Goal: Information Seeking & Learning: Learn about a topic

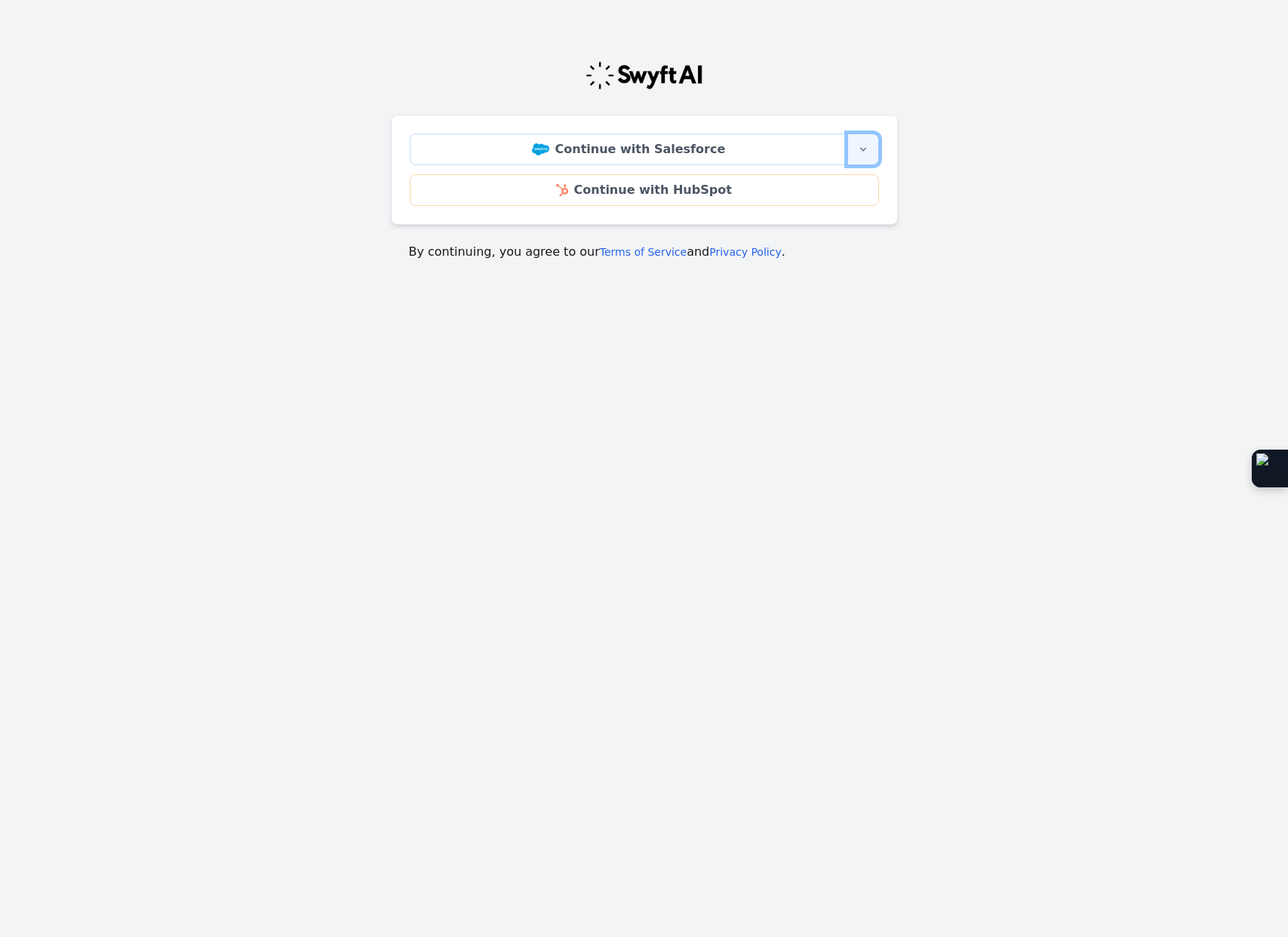
click at [864, 151] on icon "button" at bounding box center [864, 149] width 12 height 12
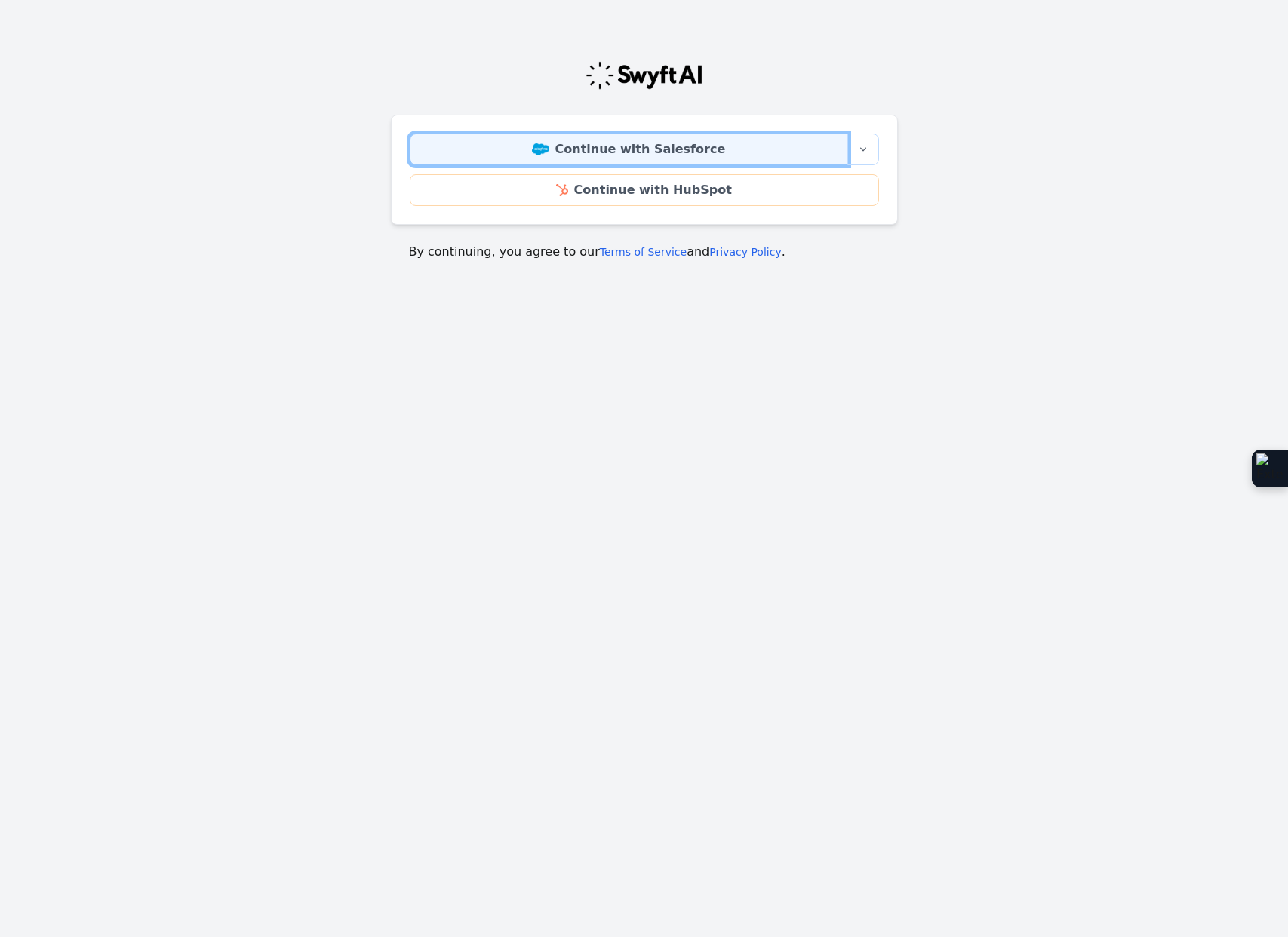
click at [719, 149] on link "Continue with Salesforce" at bounding box center [628, 149] width 438 height 32
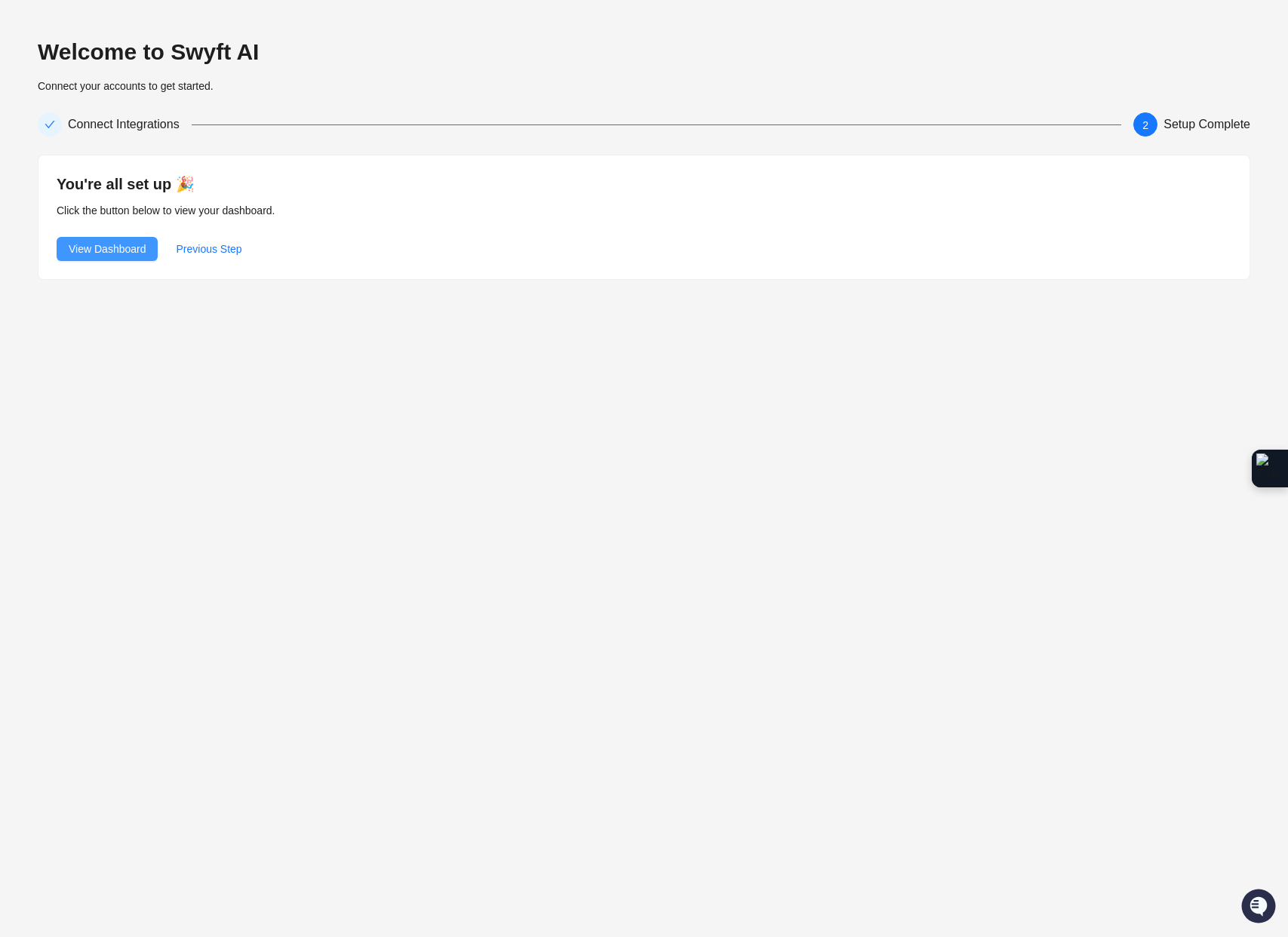
click at [114, 247] on span "View Dashboard" at bounding box center [107, 248] width 77 height 17
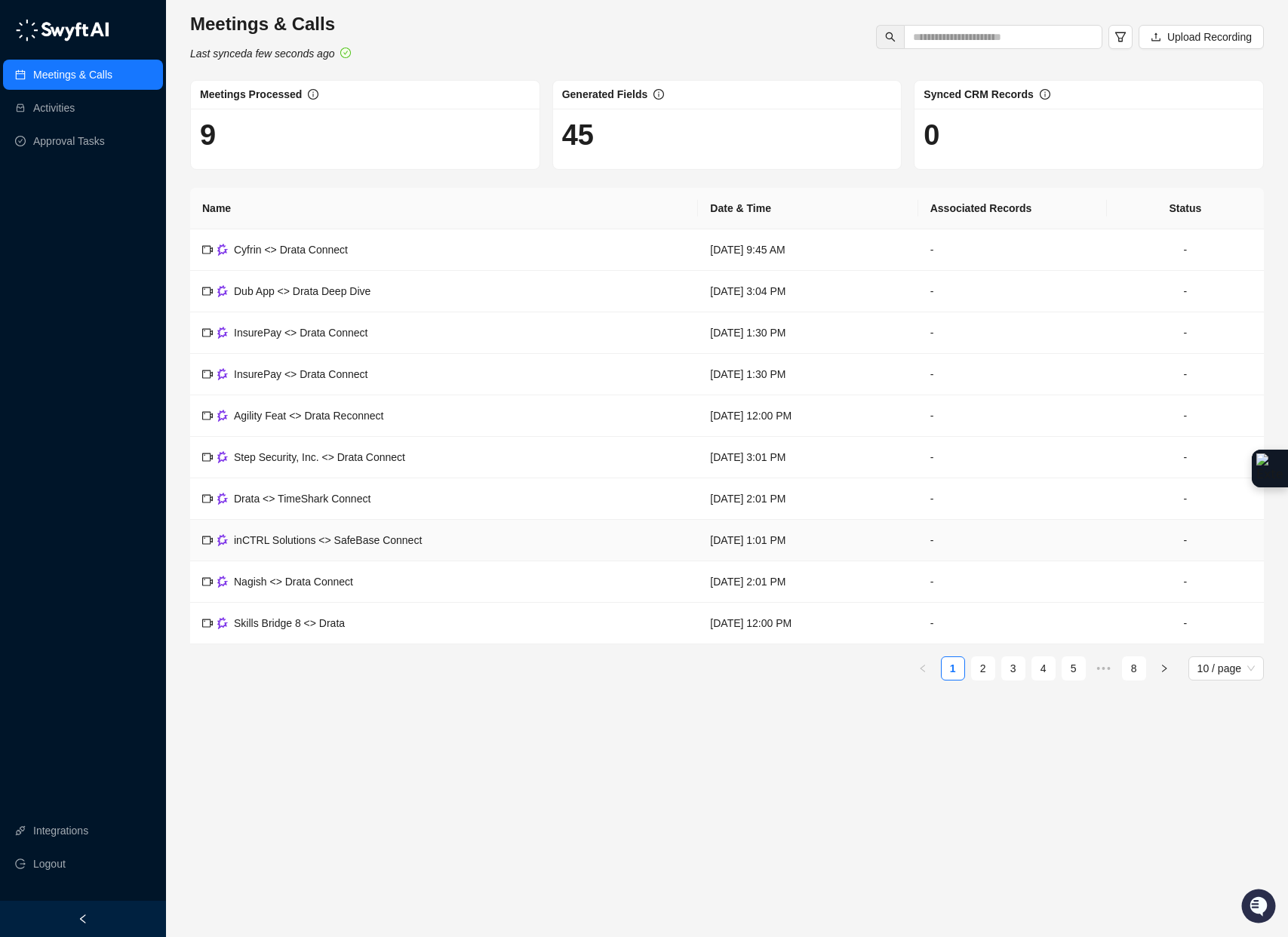
click at [596, 646] on div "Name Date & Time Associated Records Status Cyfrin <> Drata Connect [DATE] 9:45 …" at bounding box center [727, 434] width 1074 height 493
click at [84, 829] on link "Integrations" at bounding box center [61, 831] width 55 height 31
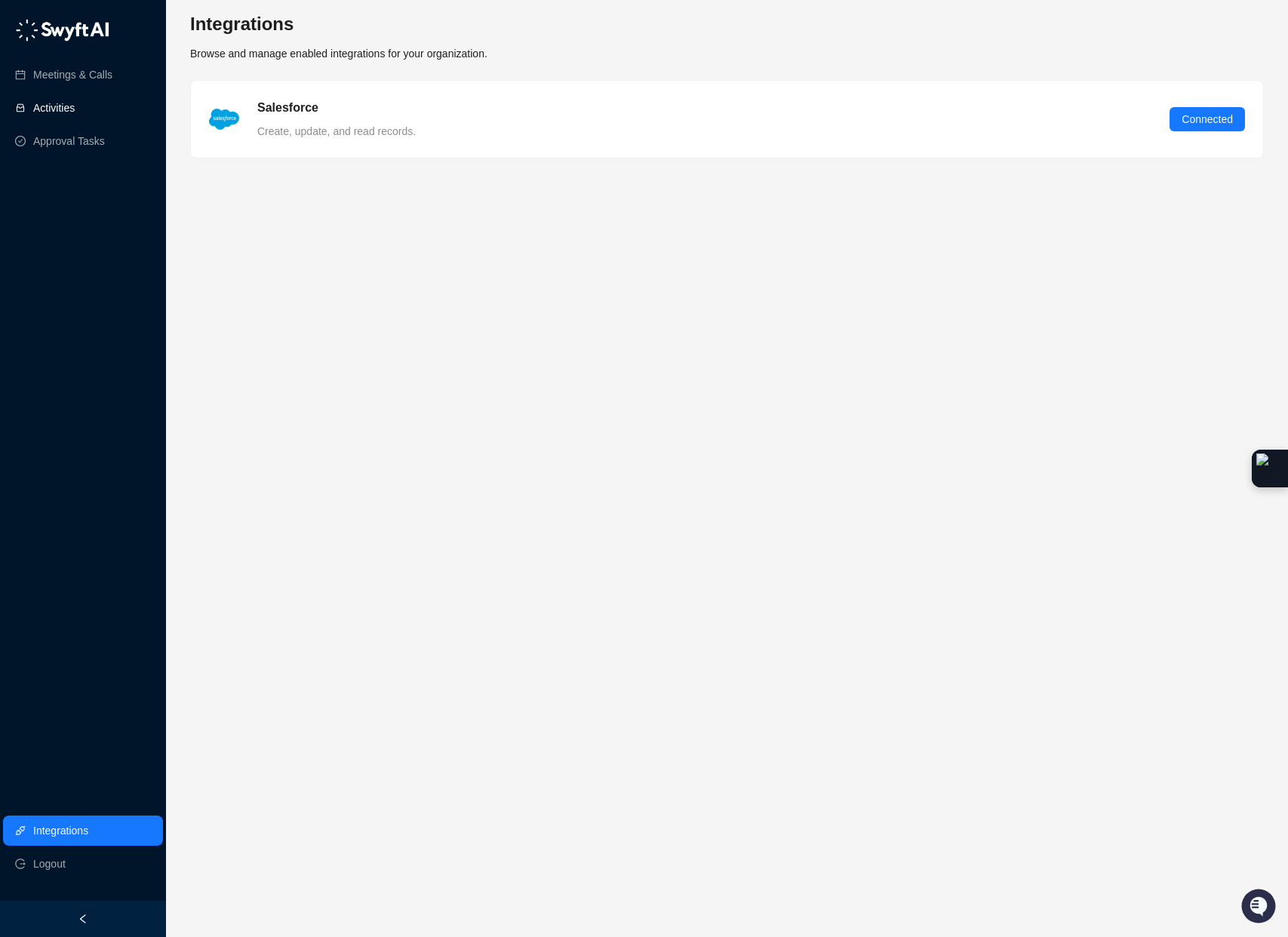
click at [75, 113] on link "Activities" at bounding box center [54, 108] width 42 height 31
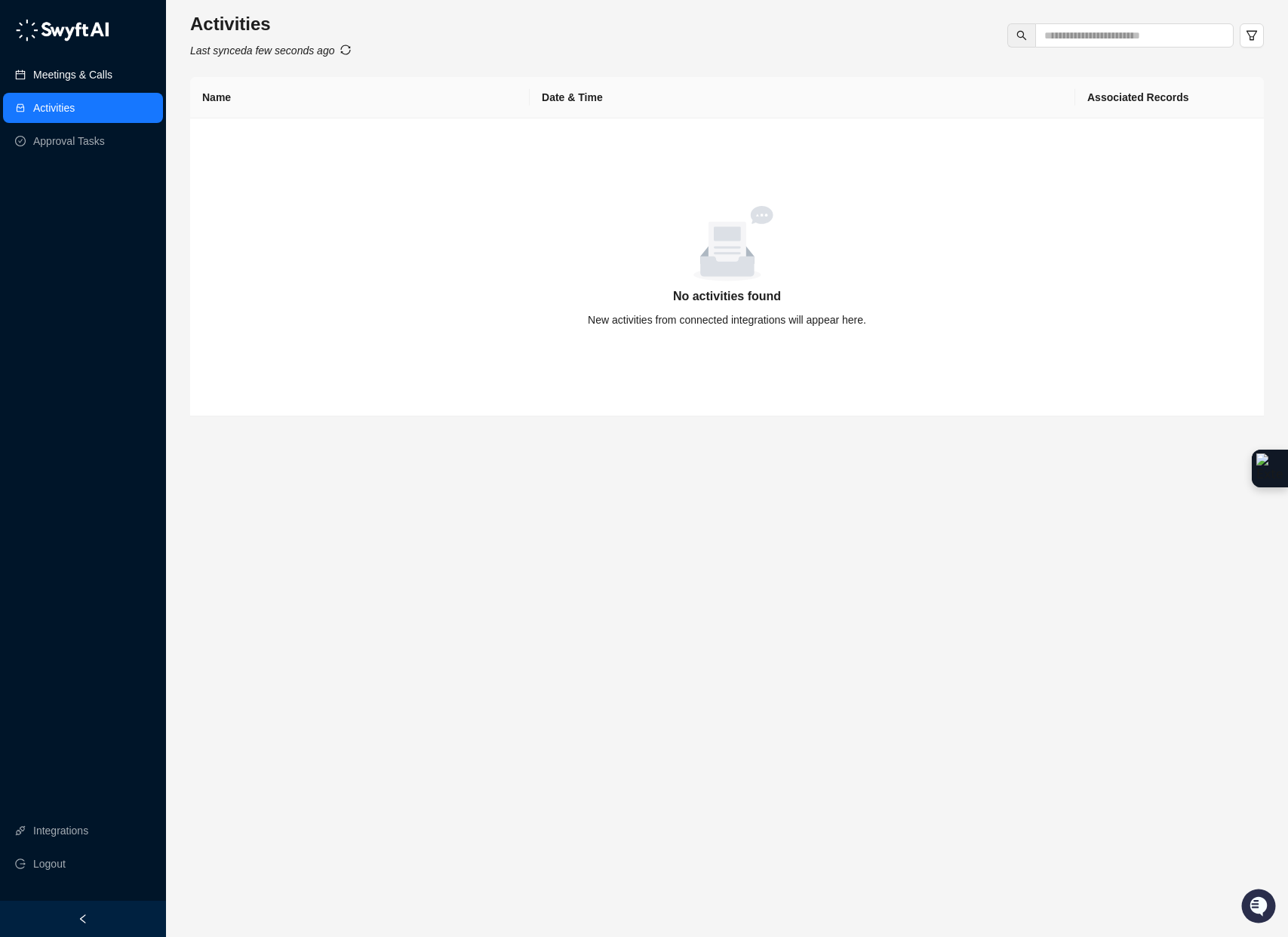
click at [87, 77] on link "Meetings & Calls" at bounding box center [73, 74] width 79 height 31
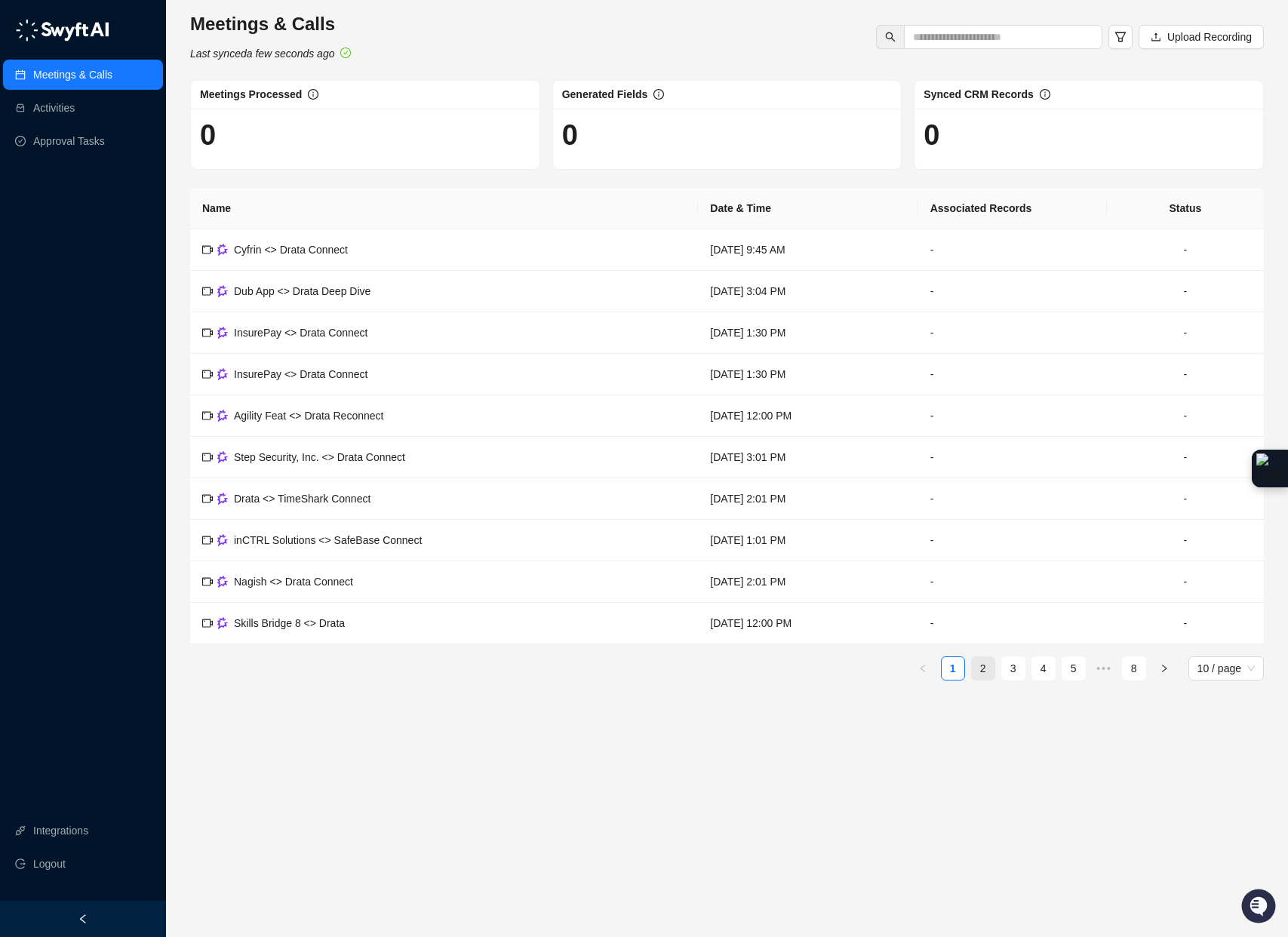
click at [984, 675] on link "2" at bounding box center [983, 668] width 23 height 23
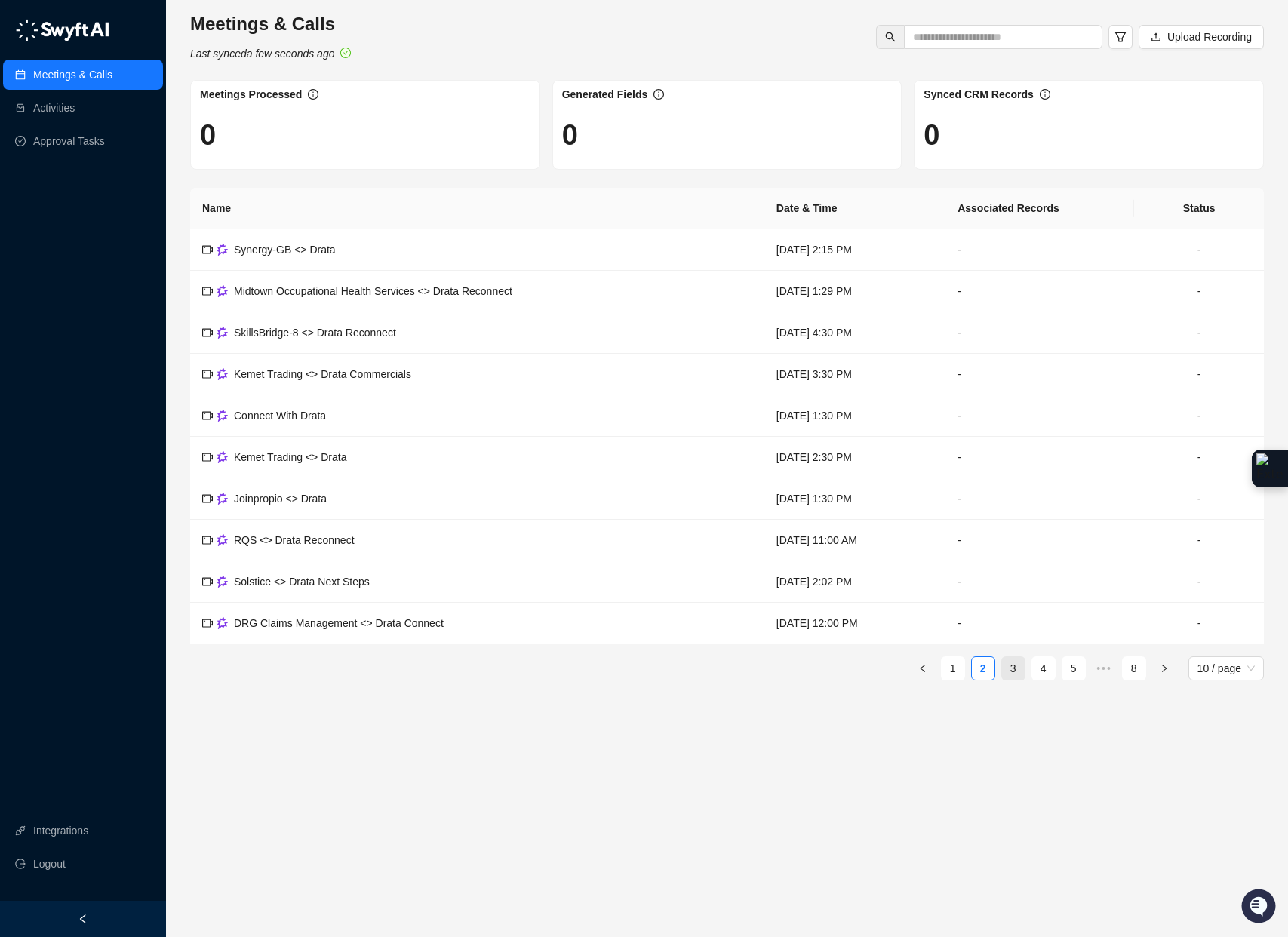
click at [1013, 673] on link "3" at bounding box center [1013, 668] width 23 height 23
click at [75, 139] on link "Approval Tasks" at bounding box center [69, 141] width 71 height 31
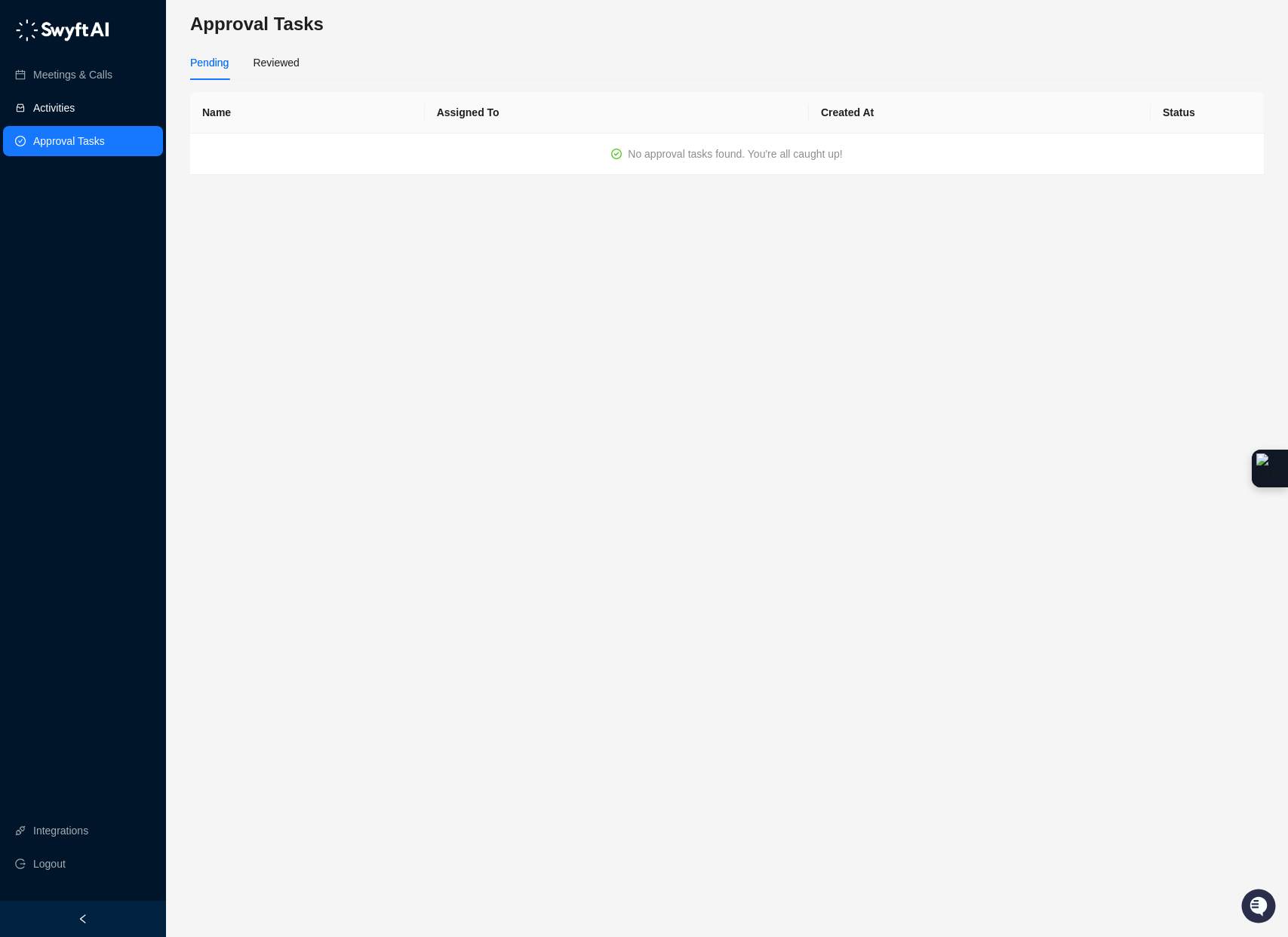
click at [60, 112] on link "Activities" at bounding box center [54, 108] width 42 height 31
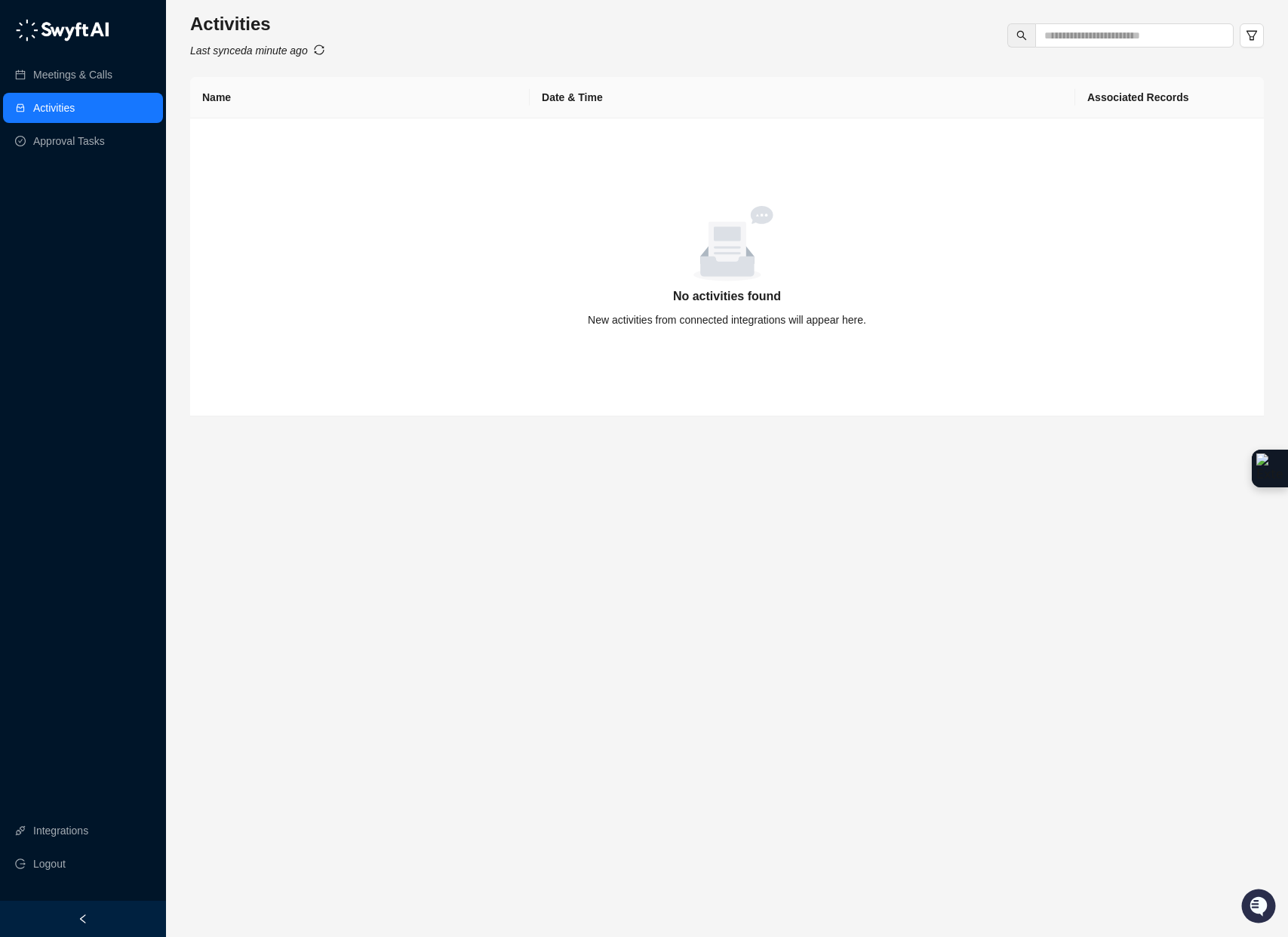
click at [737, 630] on main "Activities Last synced a minute ago Name Date & Time Associated Records empty i…" at bounding box center [727, 468] width 1074 height 913
click at [73, 73] on link "Meetings & Calls" at bounding box center [73, 74] width 79 height 31
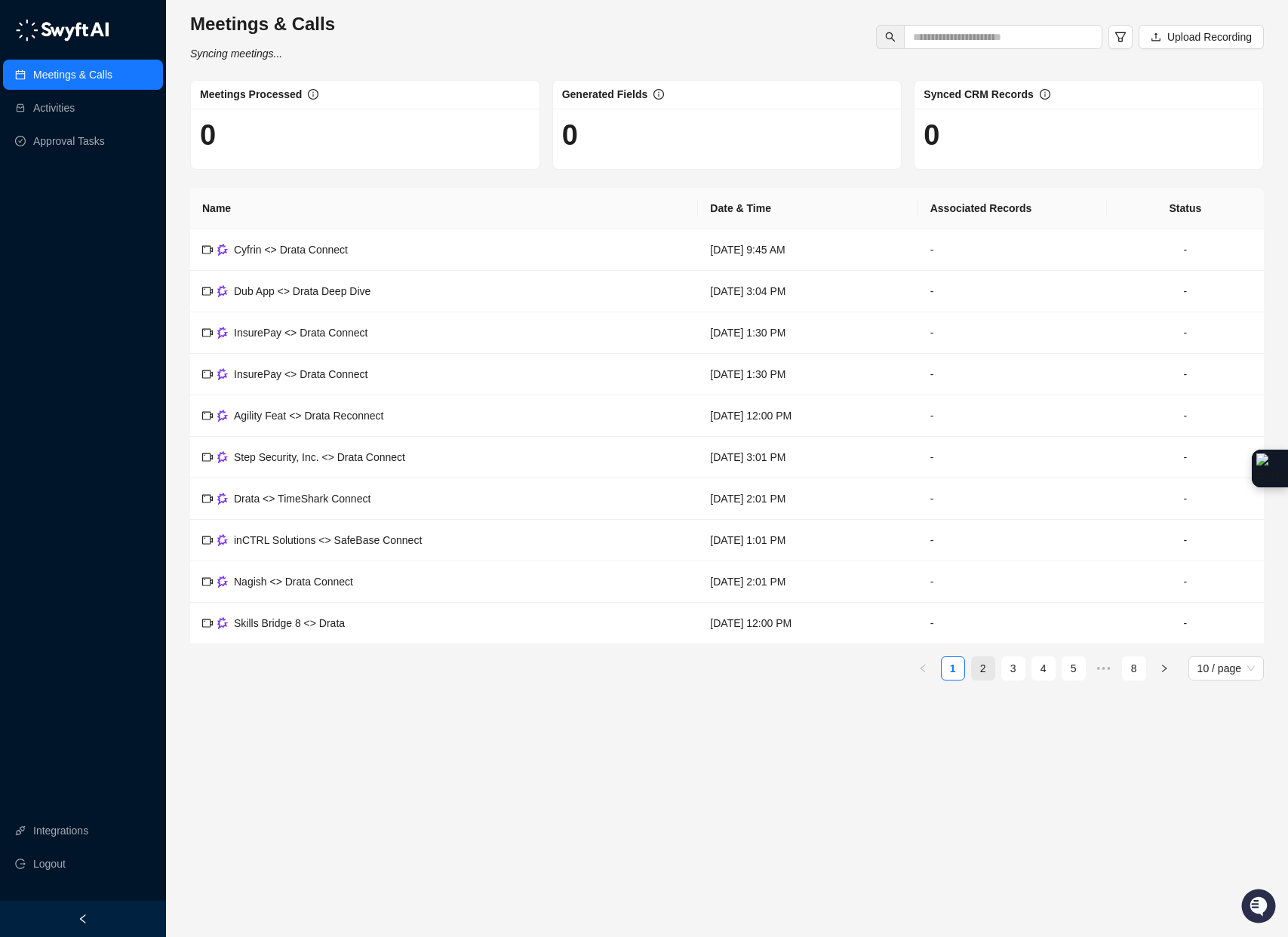
click at [981, 673] on link "2" at bounding box center [983, 668] width 23 height 23
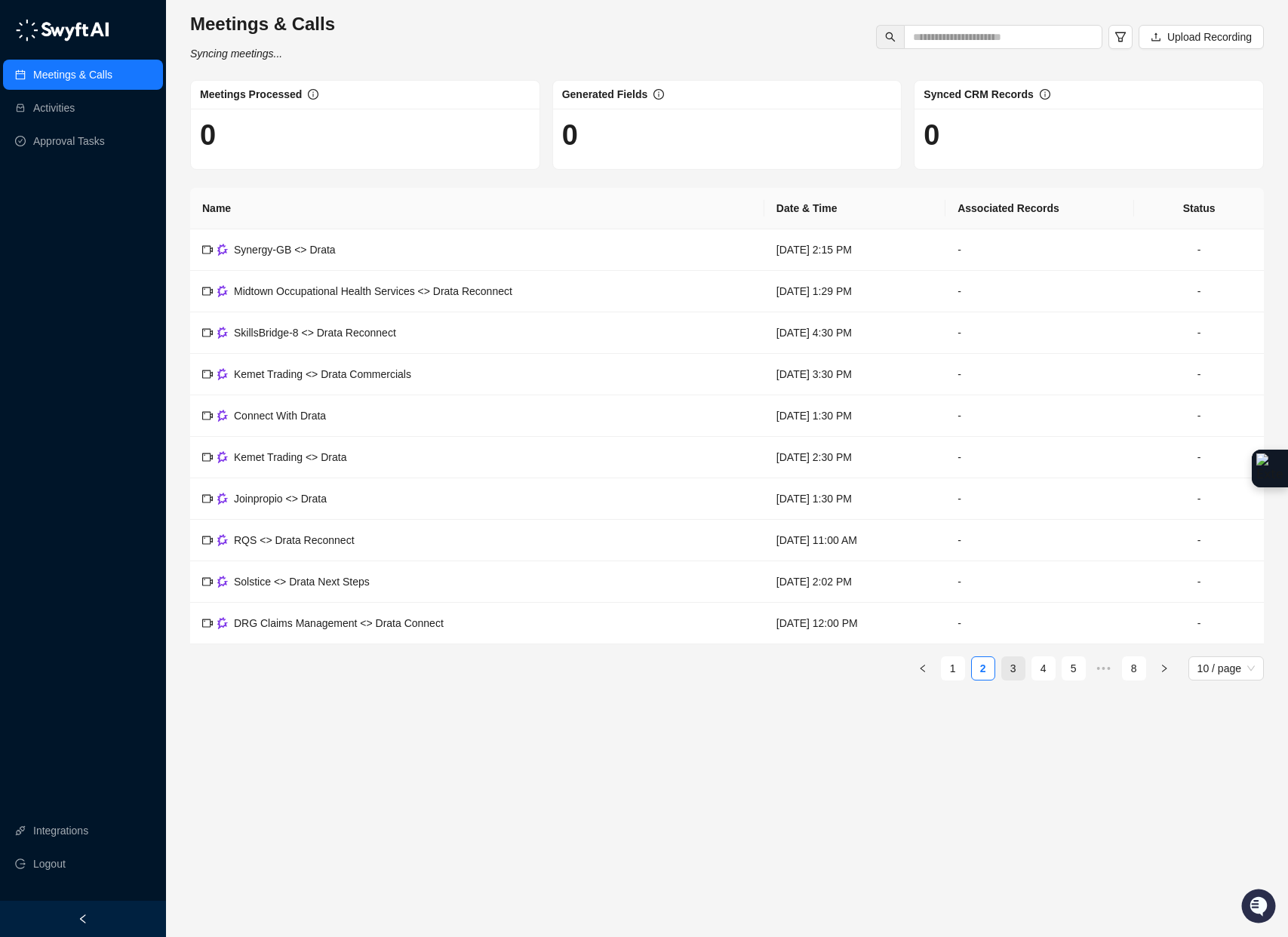
click at [1002, 673] on link "3" at bounding box center [1013, 668] width 23 height 23
click at [48, 104] on link "Activities" at bounding box center [54, 108] width 42 height 31
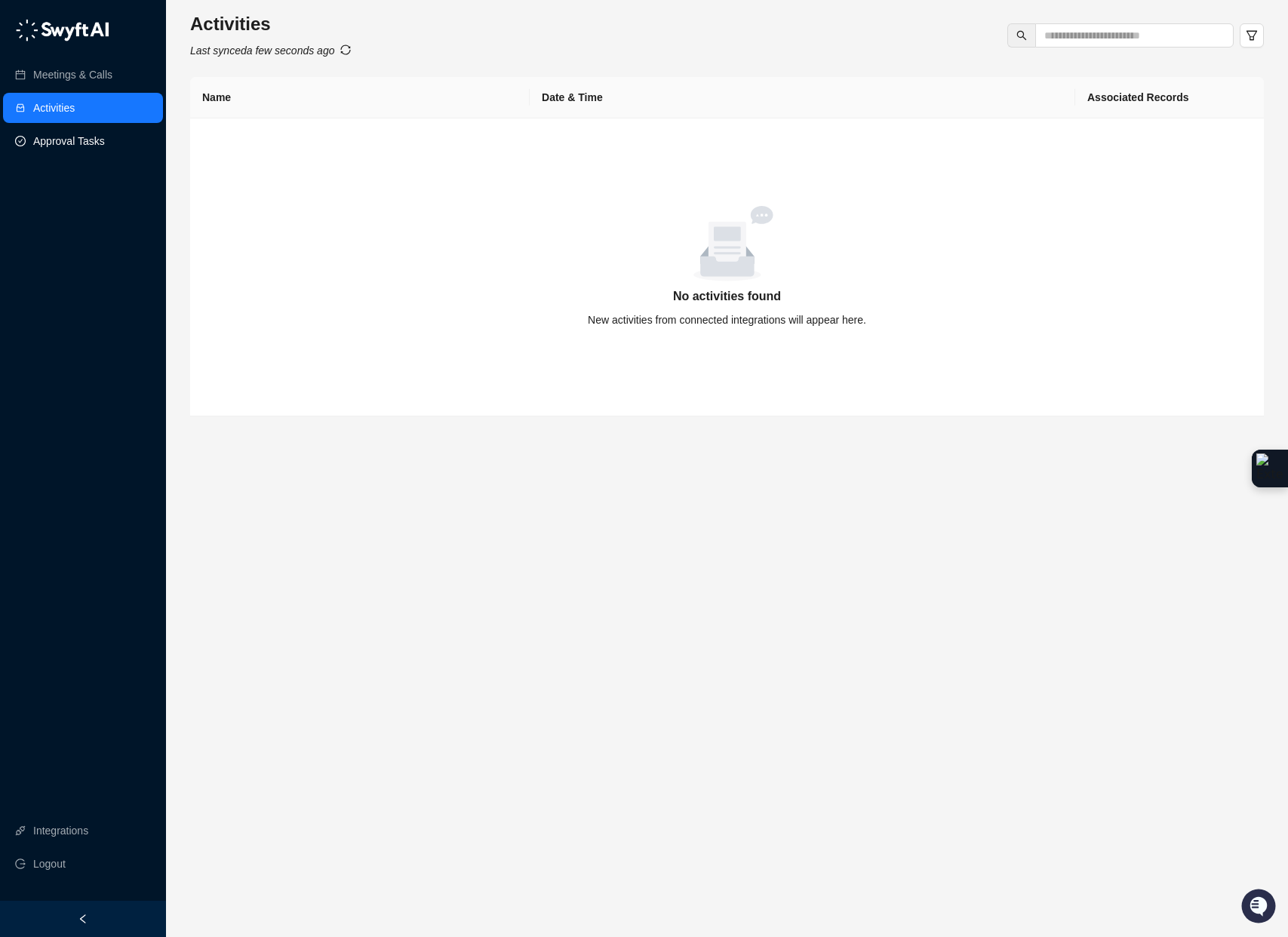
click at [73, 126] on link "Approval Tasks" at bounding box center [69, 141] width 71 height 31
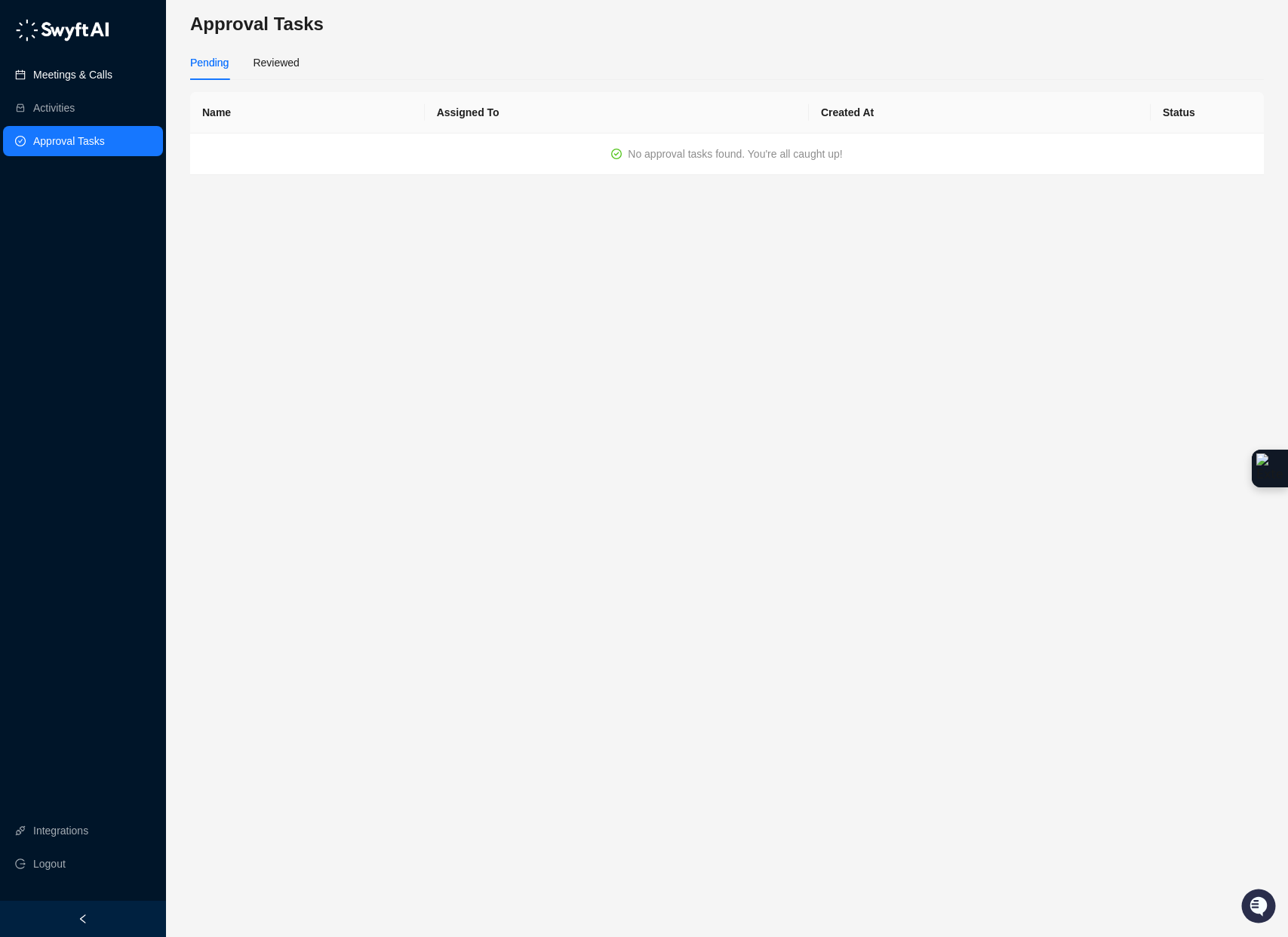
click at [93, 71] on link "Meetings & Calls" at bounding box center [73, 74] width 79 height 31
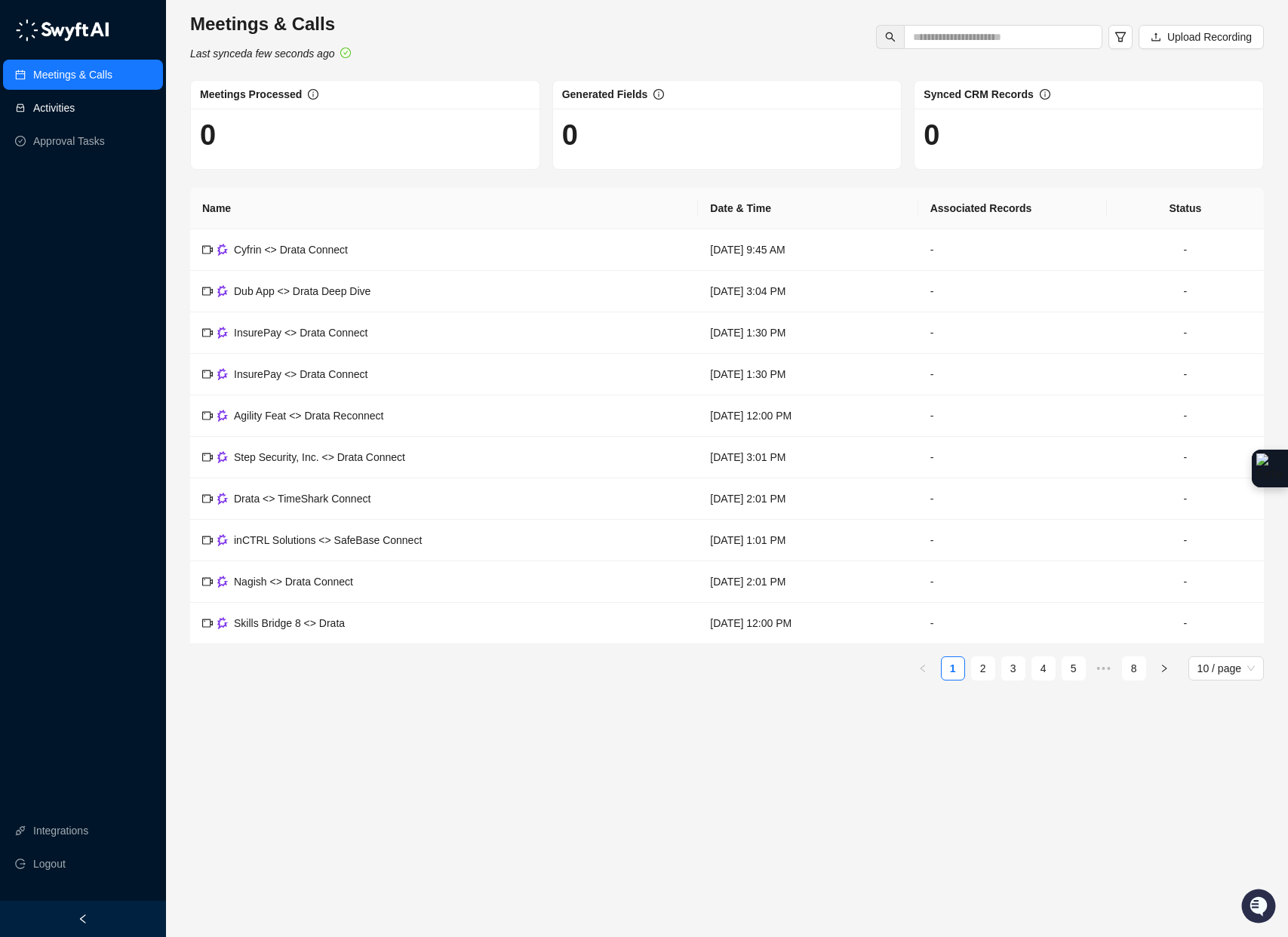
click at [75, 107] on link "Activities" at bounding box center [54, 108] width 42 height 31
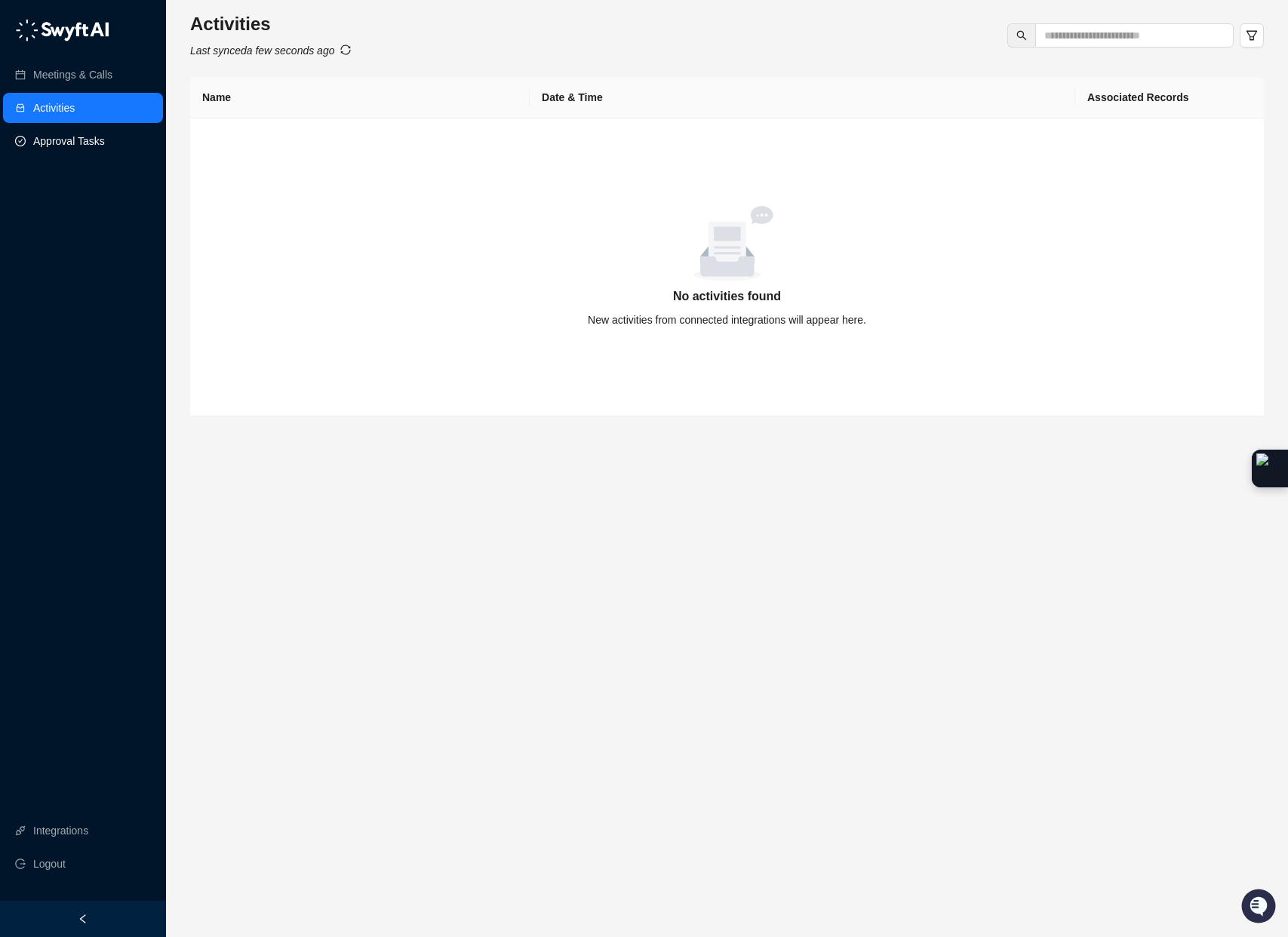
click at [80, 132] on link "Approval Tasks" at bounding box center [69, 141] width 71 height 31
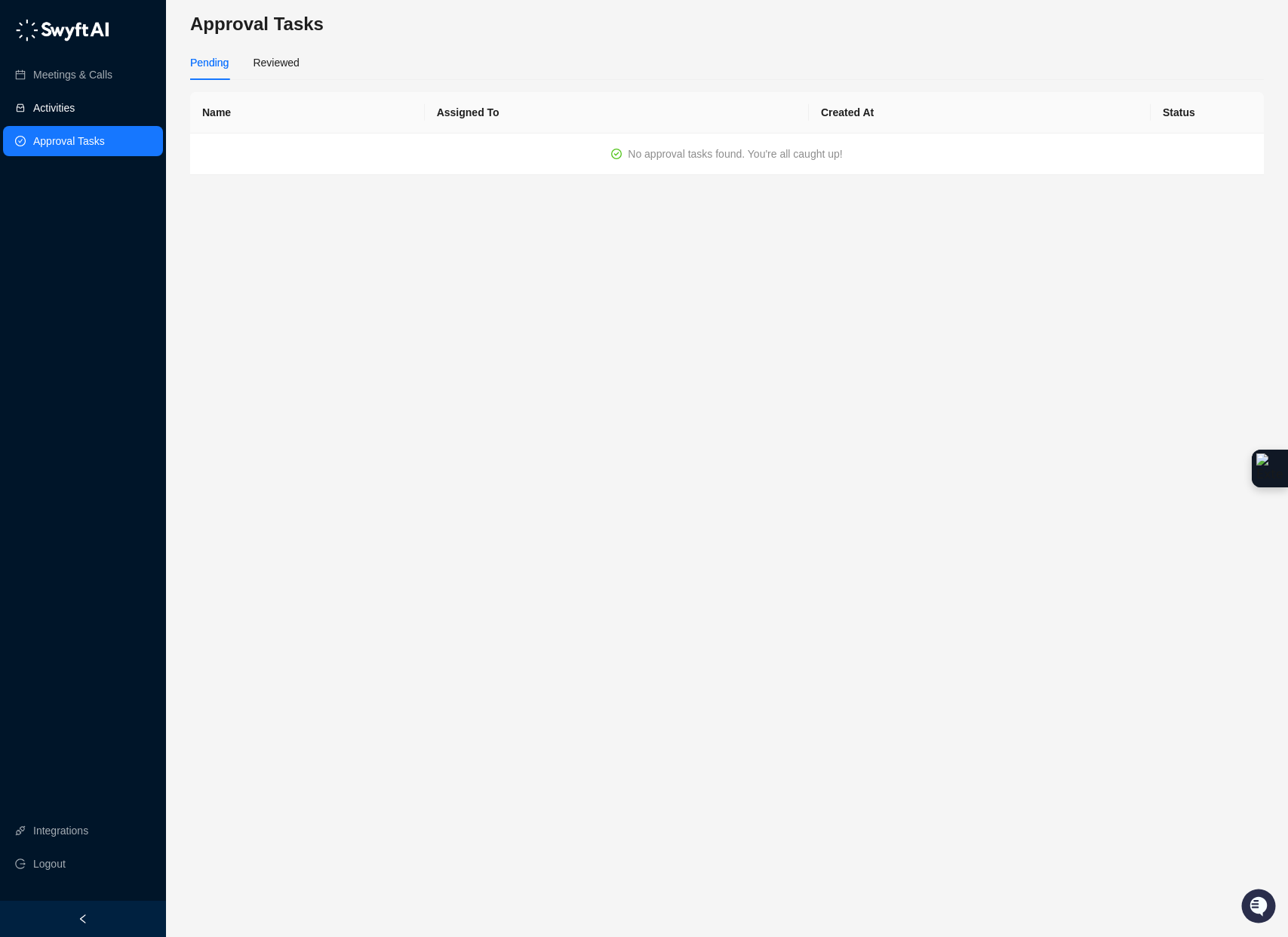
click at [75, 113] on link "Activities" at bounding box center [54, 108] width 42 height 31
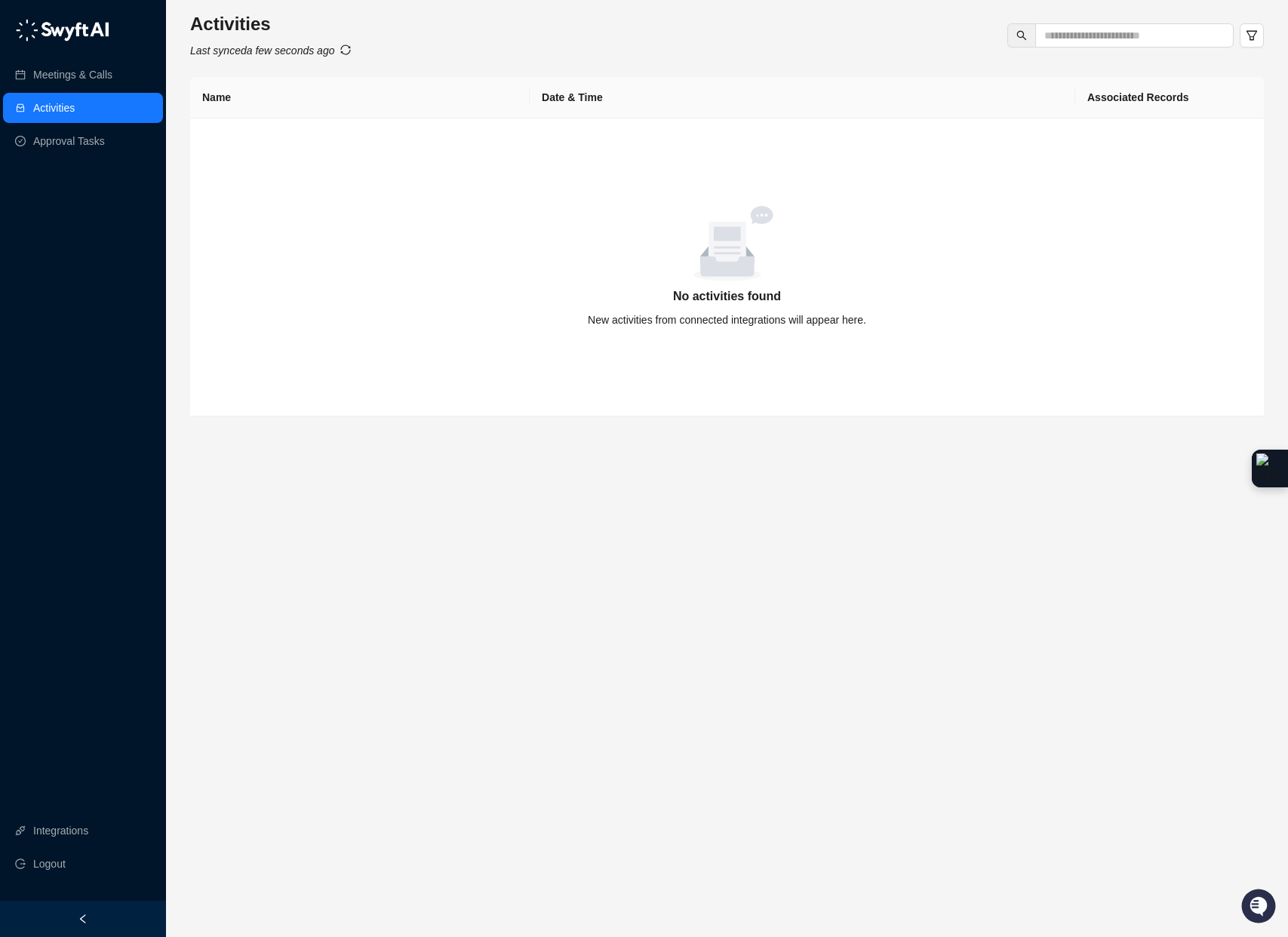
click at [91, 926] on div at bounding box center [83, 919] width 166 height 37
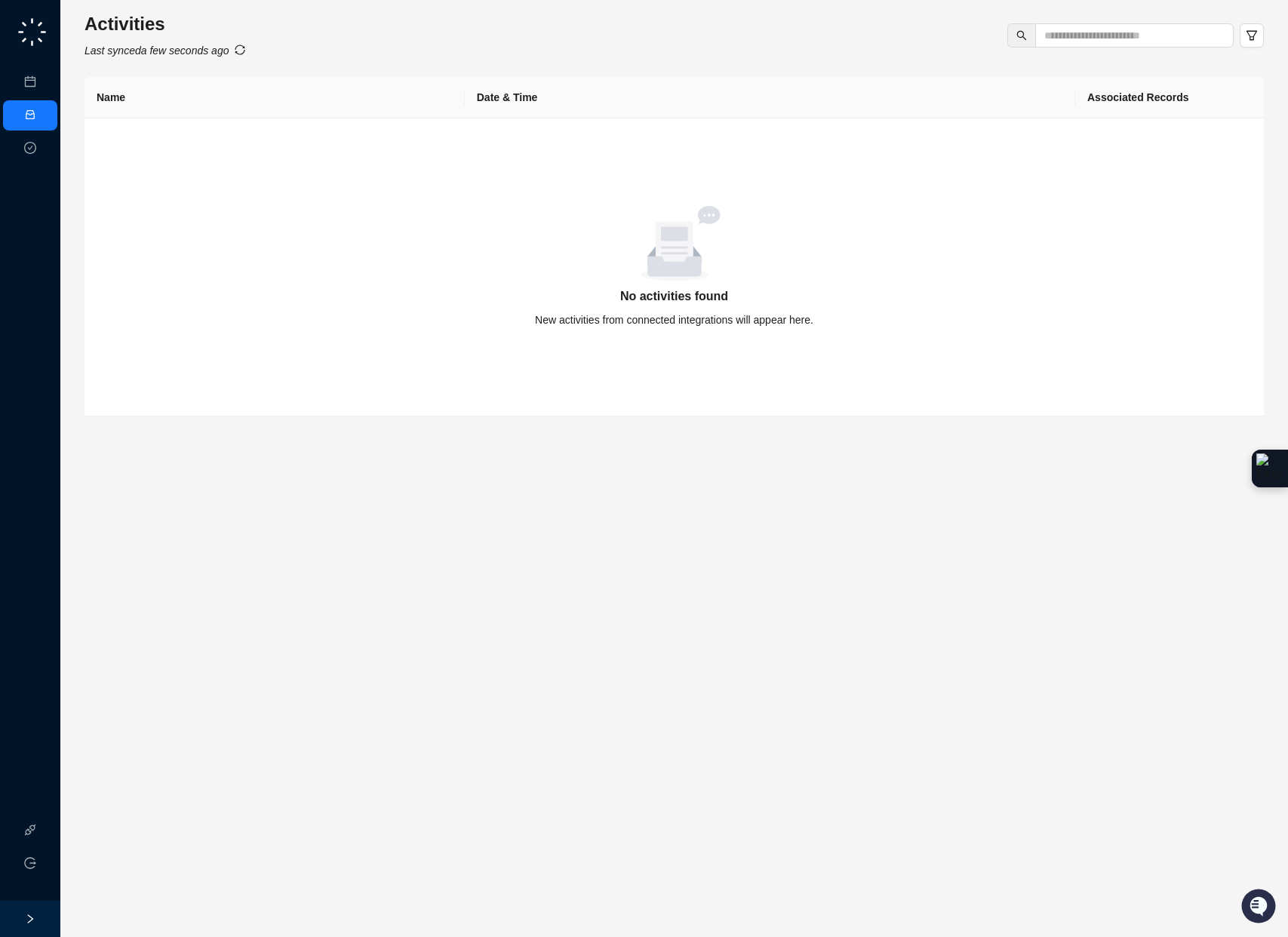
click at [27, 915] on icon "right" at bounding box center [30, 919] width 11 height 11
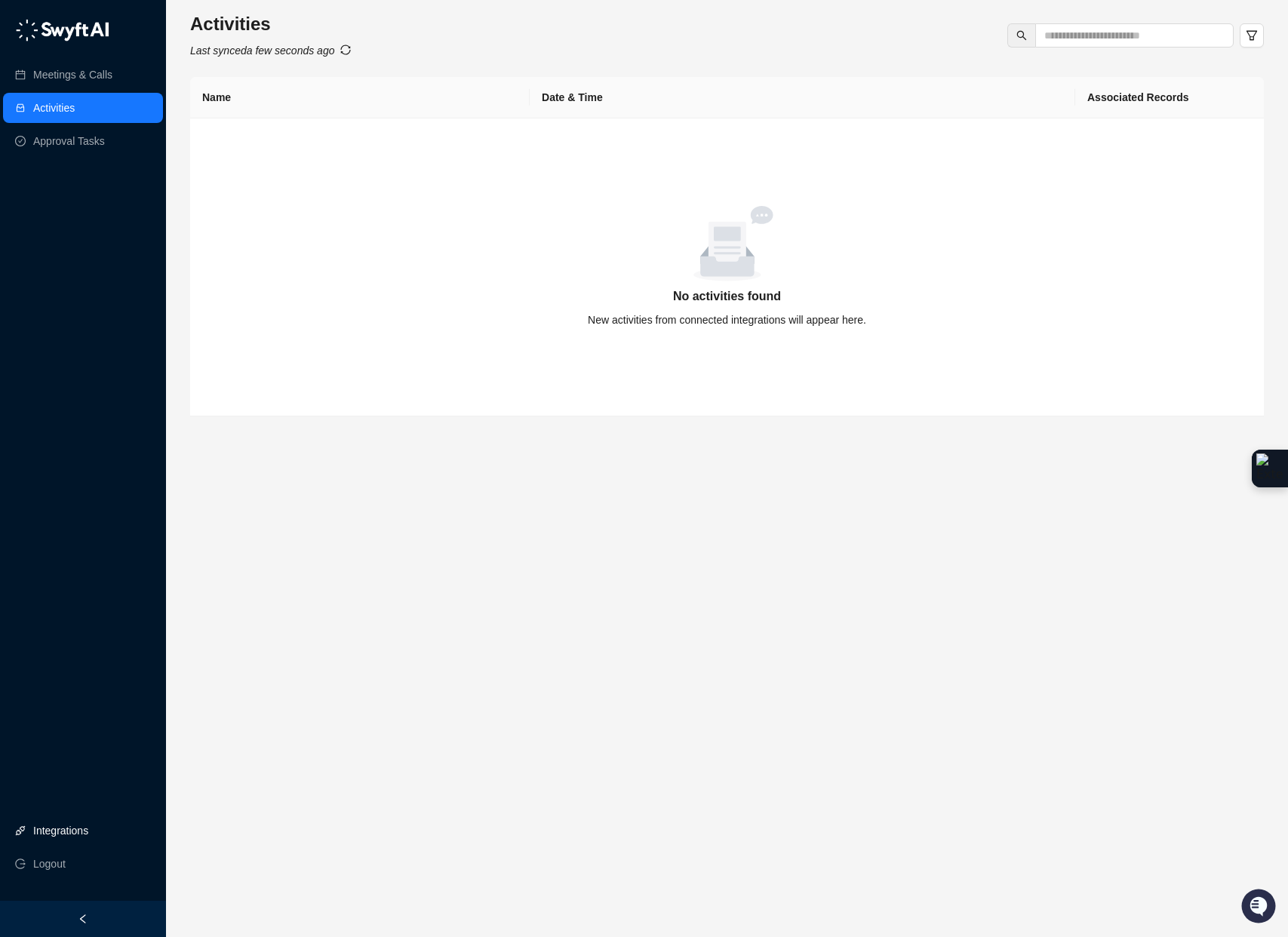
click at [65, 832] on link "Integrations" at bounding box center [61, 831] width 55 height 31
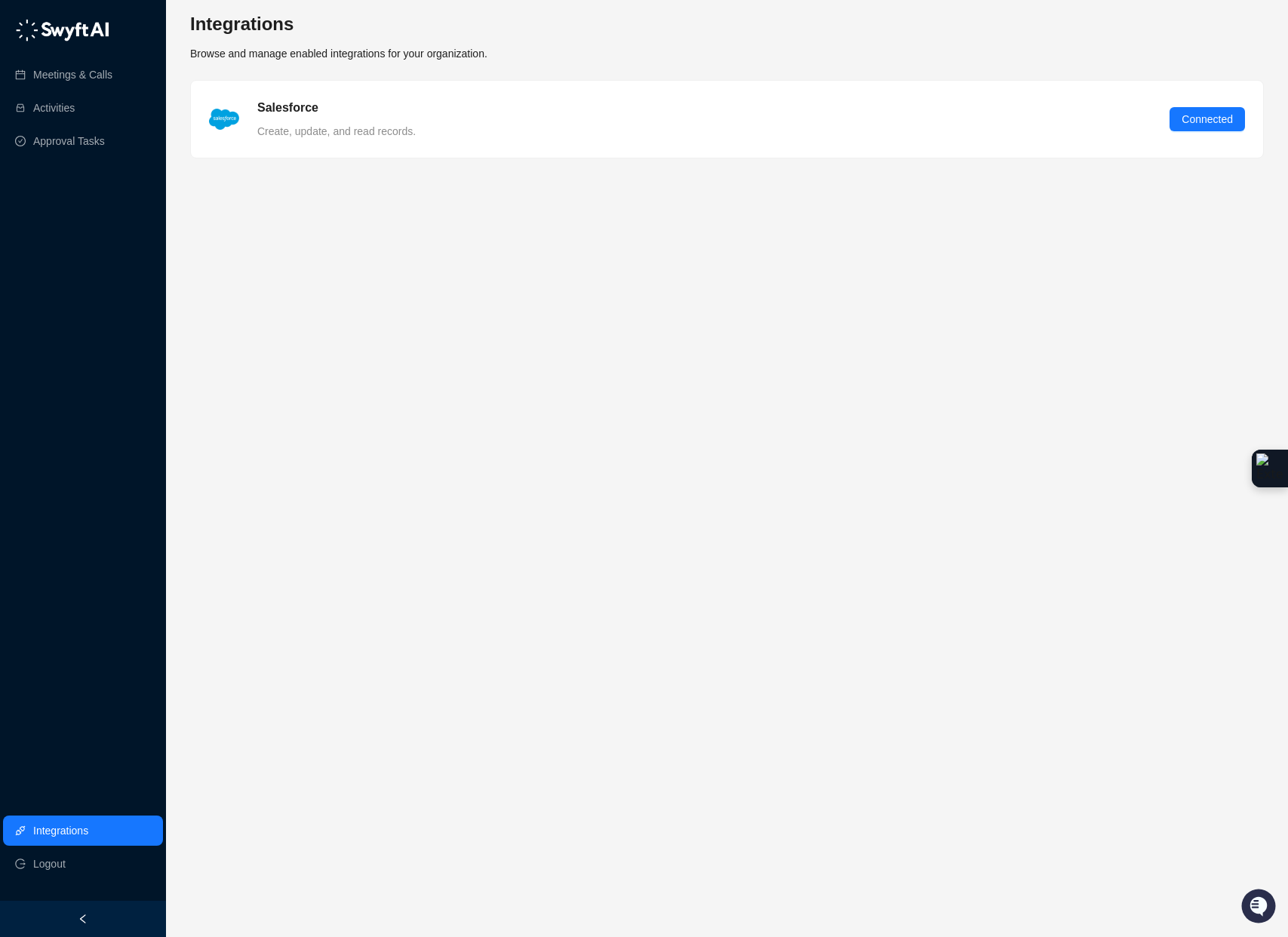
click at [314, 327] on main "Integrations Browse and manage enabled integrations for your organization. Sale…" at bounding box center [727, 468] width 1074 height 913
click at [62, 141] on link "Approval Tasks" at bounding box center [69, 141] width 71 height 31
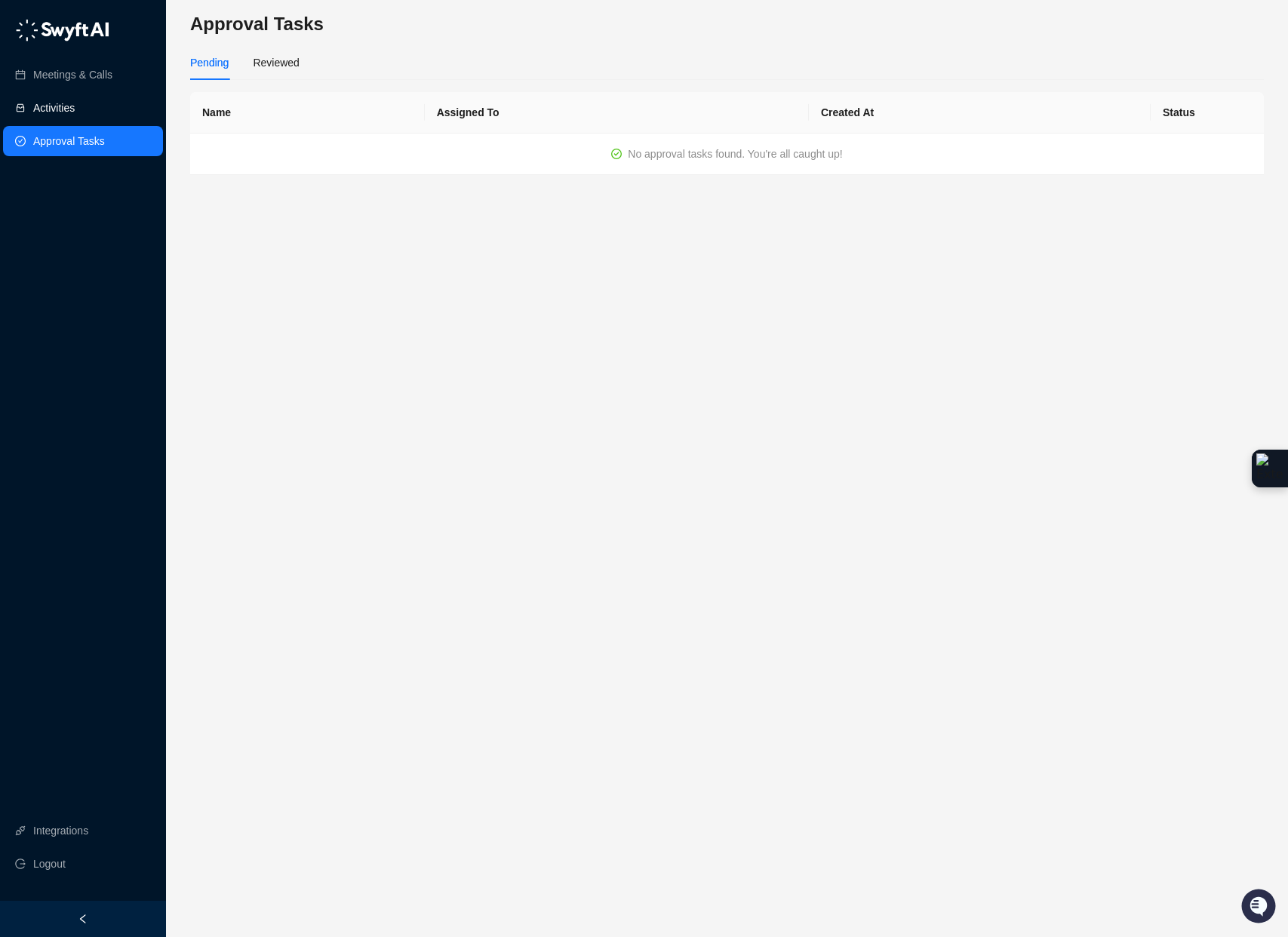
click at [62, 116] on link "Activities" at bounding box center [54, 108] width 42 height 31
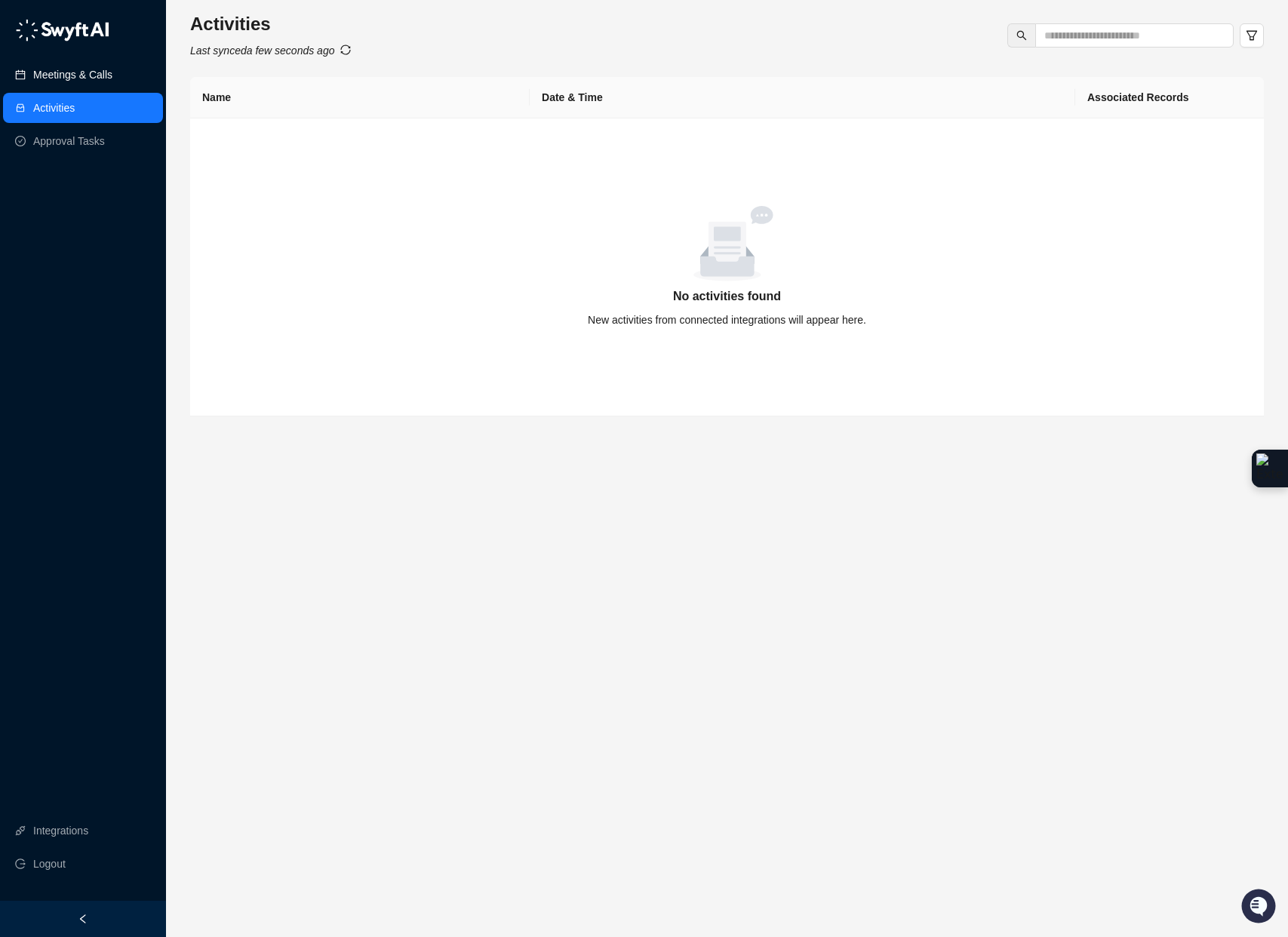
click at [74, 72] on link "Meetings & Calls" at bounding box center [73, 74] width 79 height 31
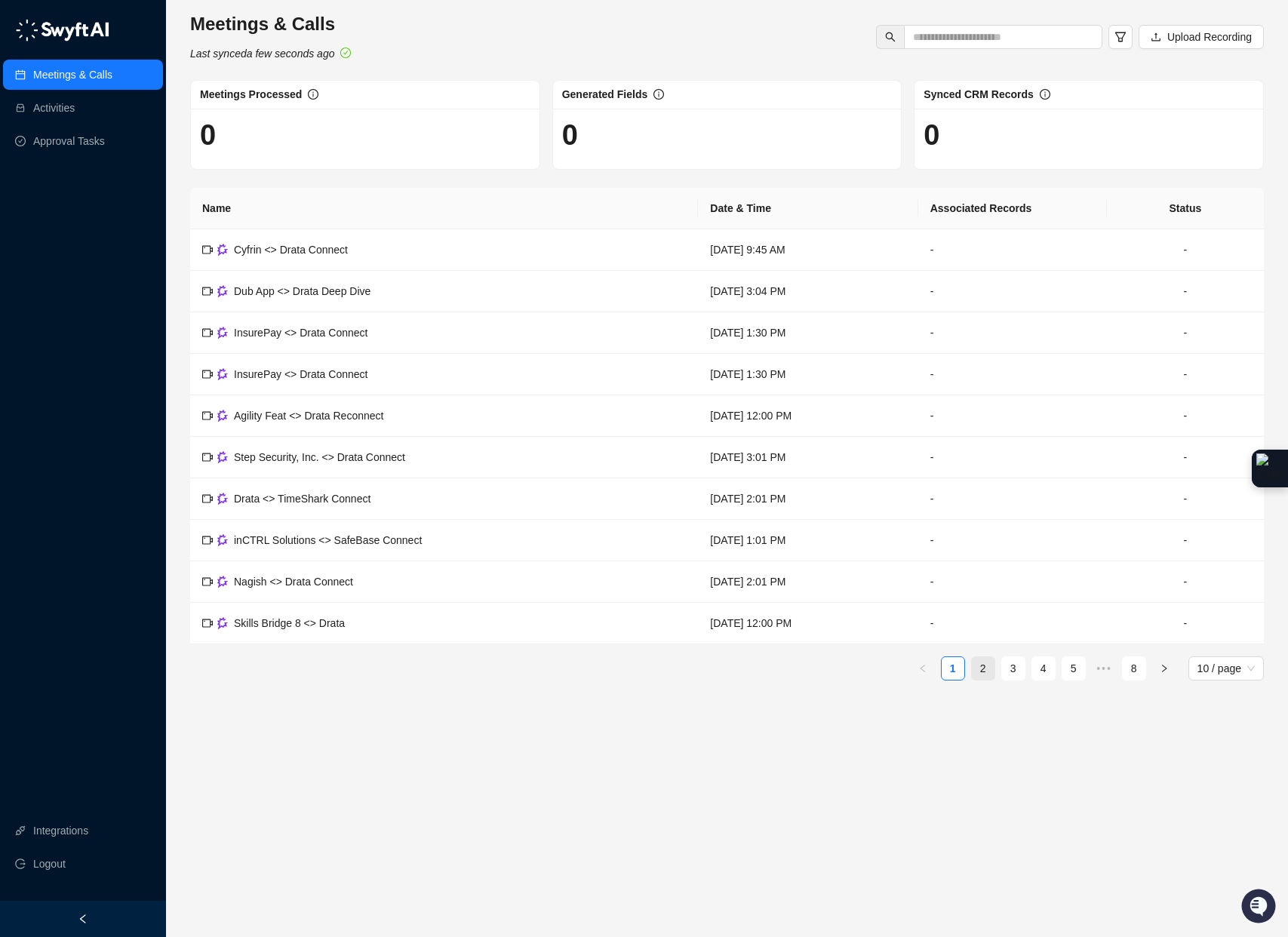
click at [988, 672] on link "2" at bounding box center [983, 668] width 23 height 23
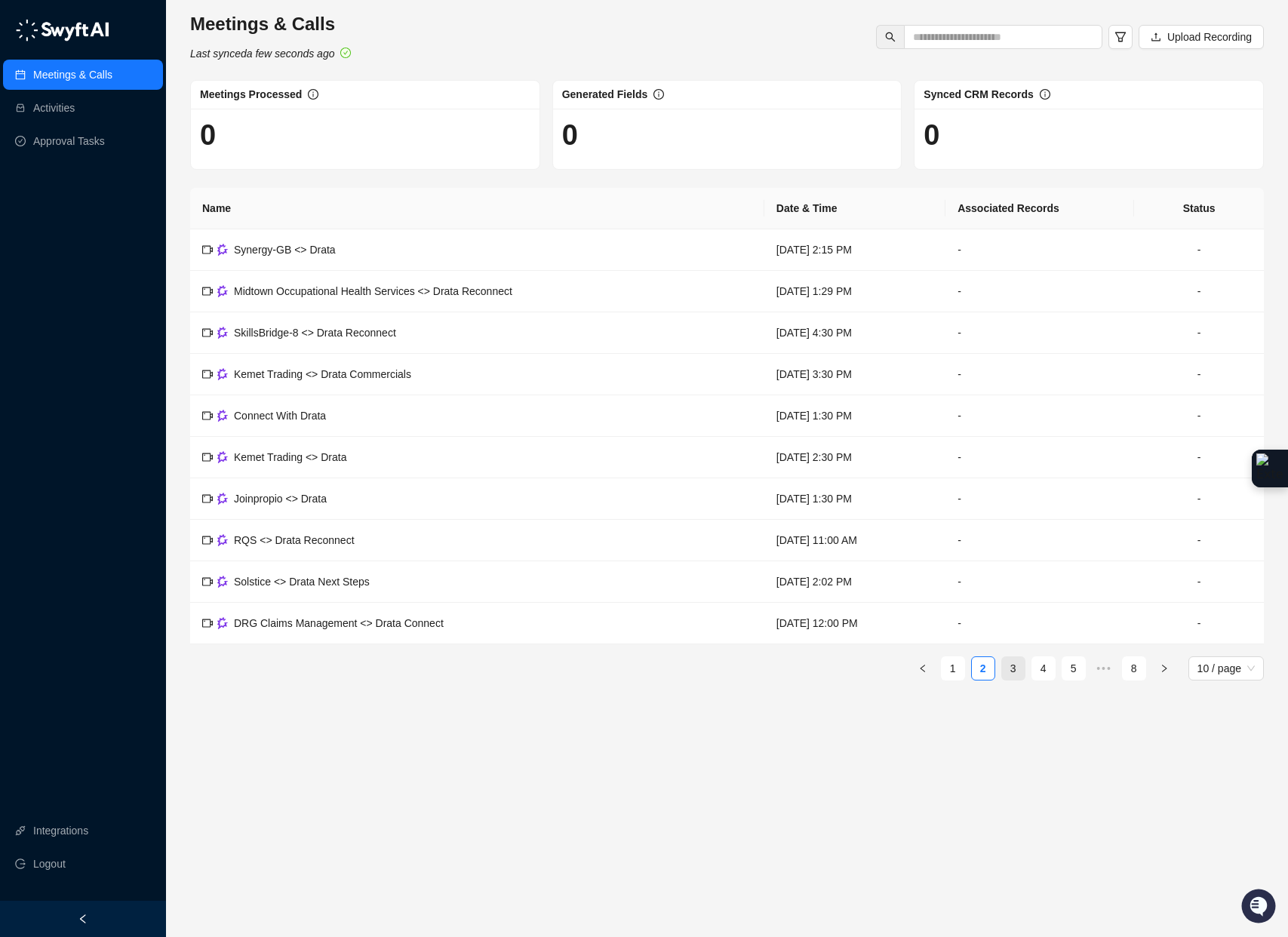
click at [1009, 671] on link "3" at bounding box center [1013, 668] width 23 height 23
click at [75, 837] on link "Integrations" at bounding box center [61, 831] width 55 height 31
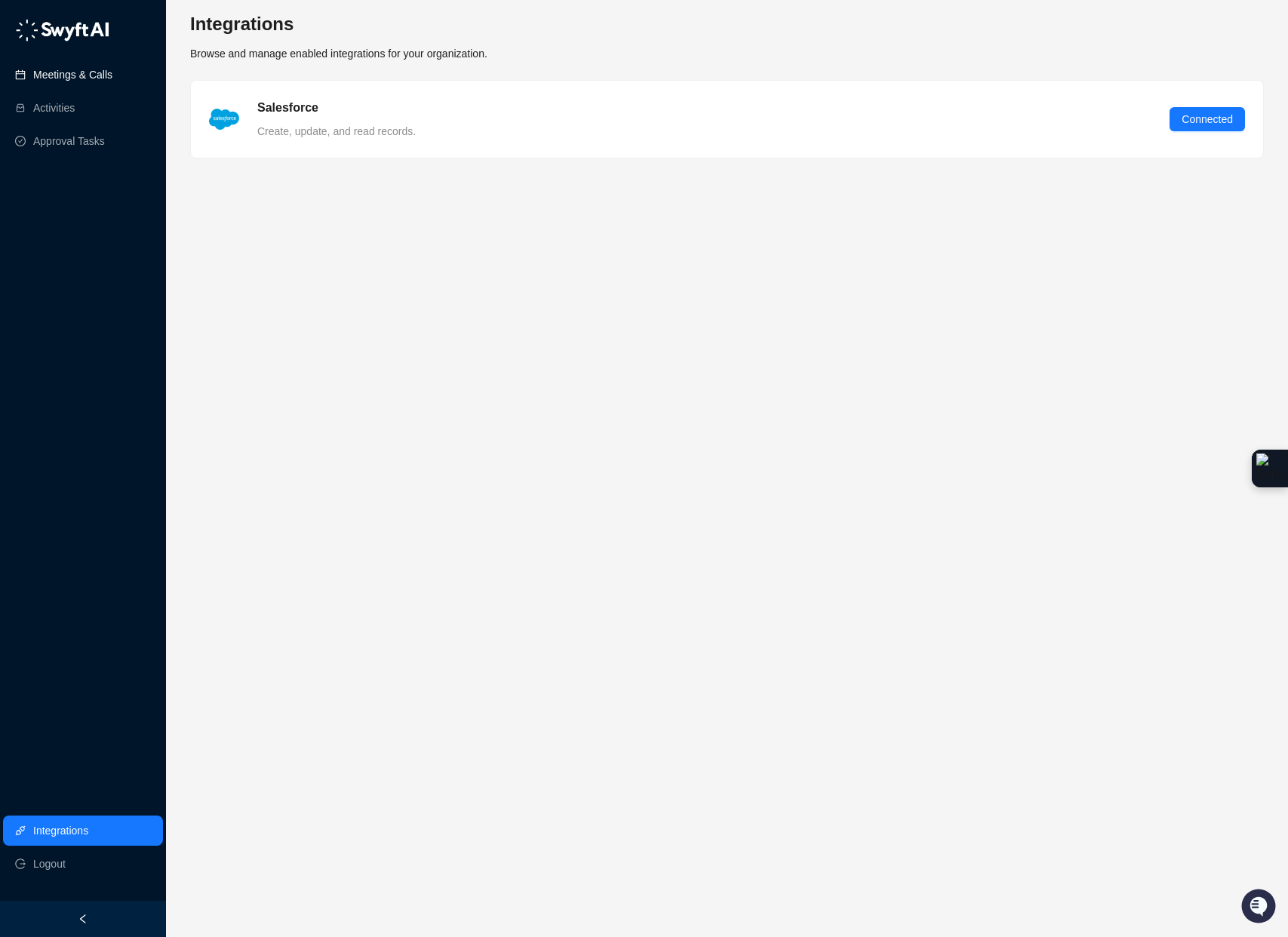
click at [66, 73] on link "Meetings & Calls" at bounding box center [73, 74] width 79 height 31
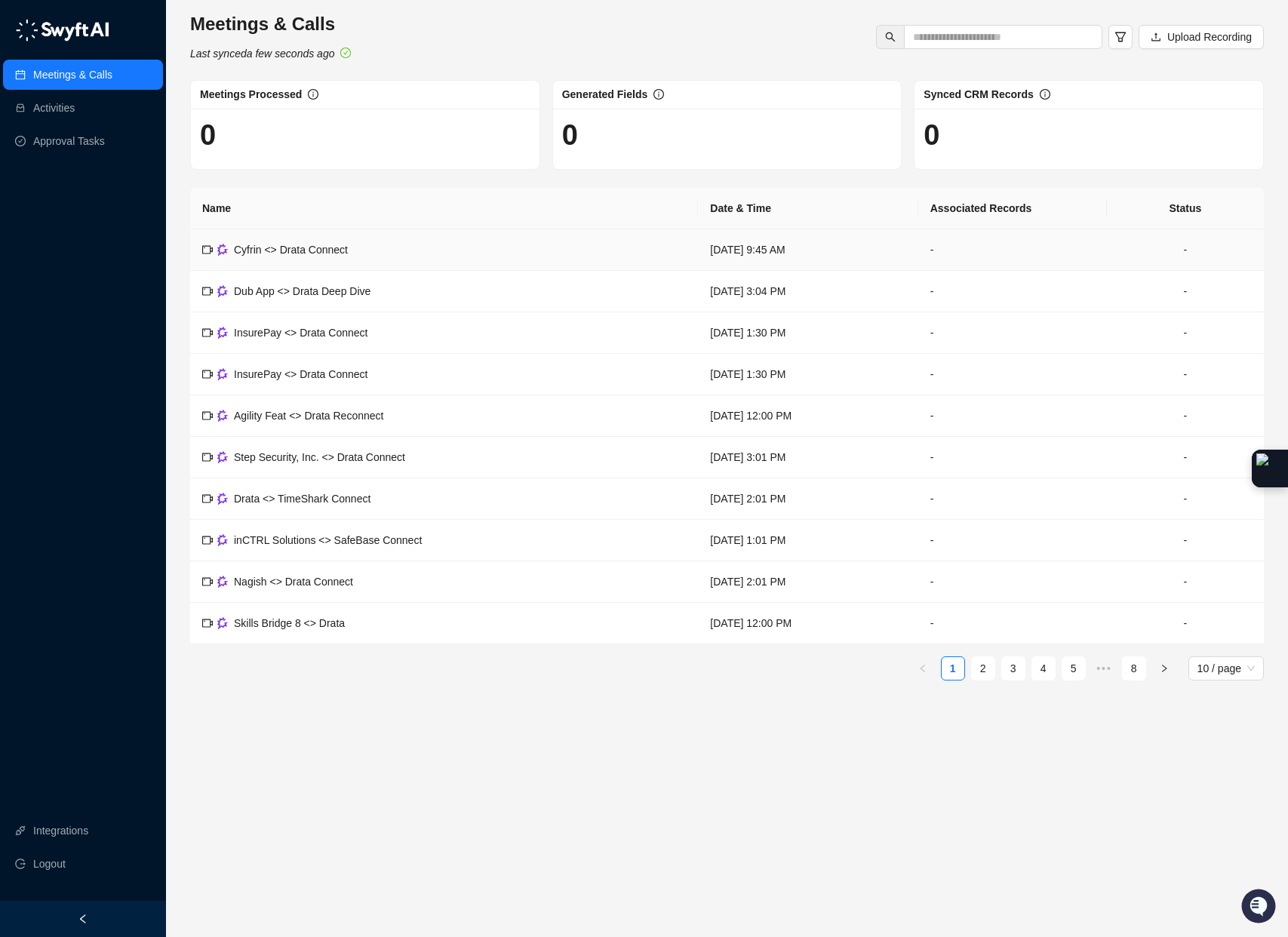
click at [293, 259] on td "Cyfrin <> Drata Connect" at bounding box center [443, 250] width 507 height 42
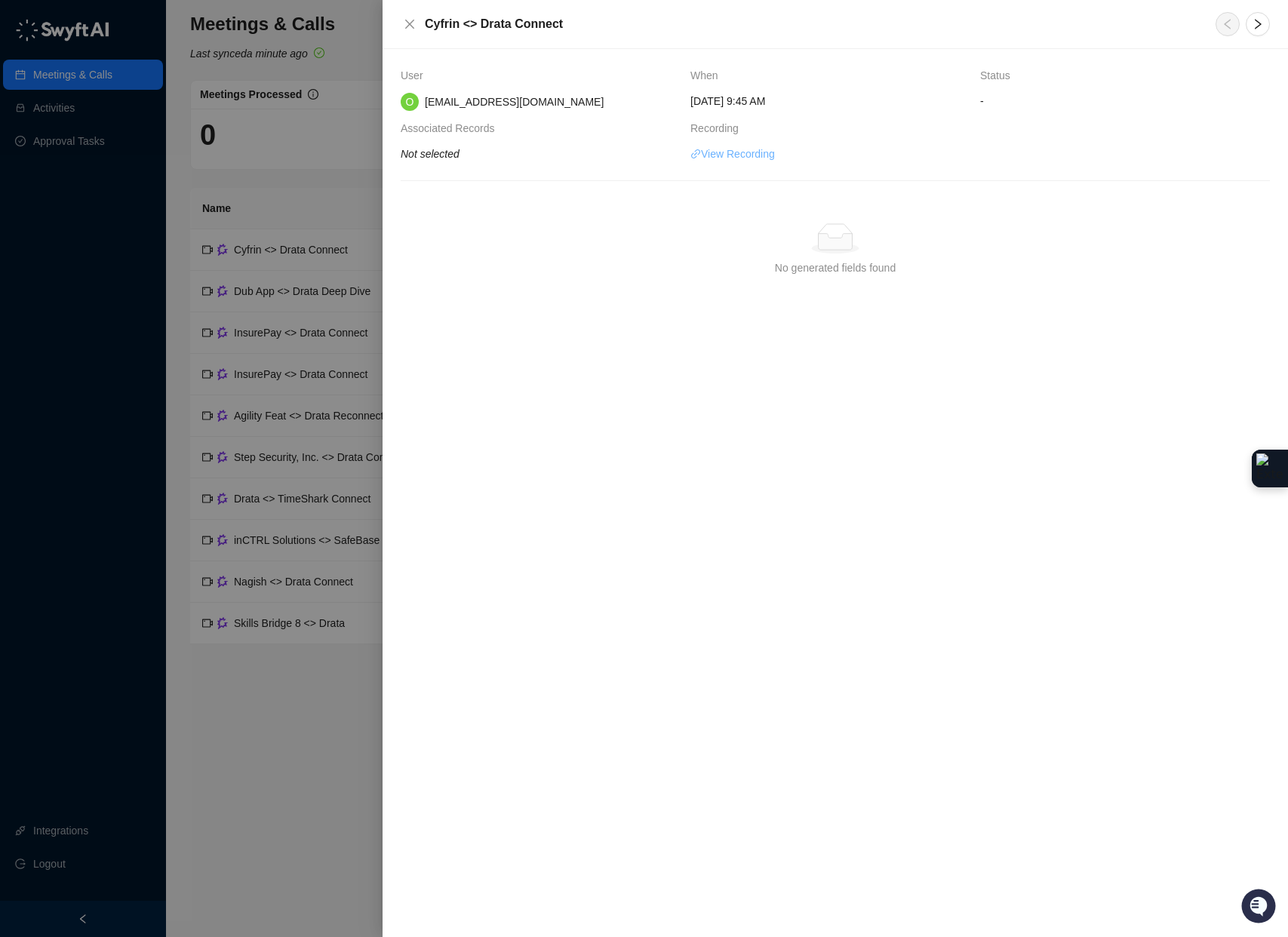
click at [769, 155] on link "View Recording" at bounding box center [732, 153] width 84 height 17
